Goal: Task Accomplishment & Management: Use online tool/utility

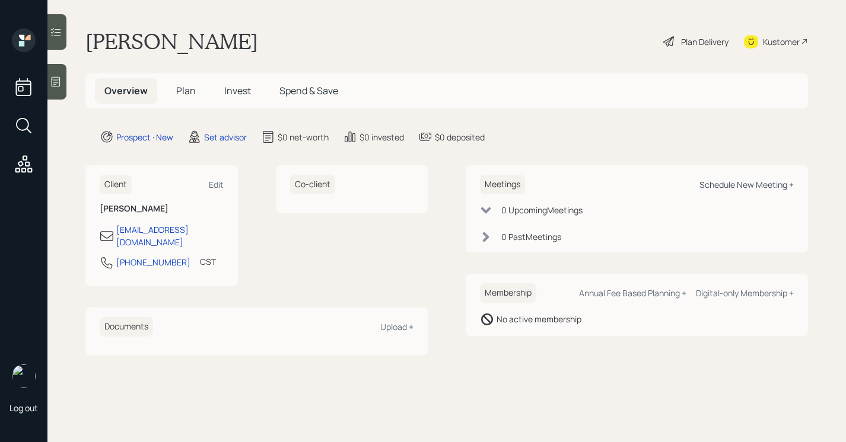
click at [722, 184] on div "Schedule New Meeting +" at bounding box center [746, 184] width 94 height 11
select select "round-[PERSON_NAME]"
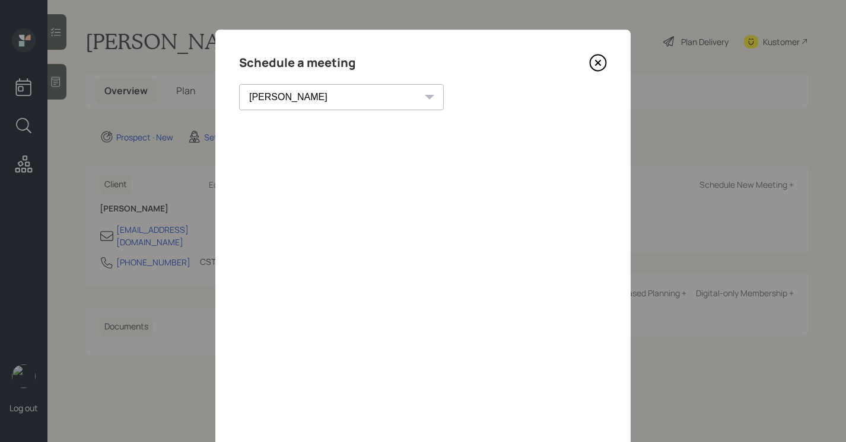
click at [603, 59] on icon at bounding box center [598, 63] width 18 height 18
